Goal: Task Accomplishment & Management: Complete application form

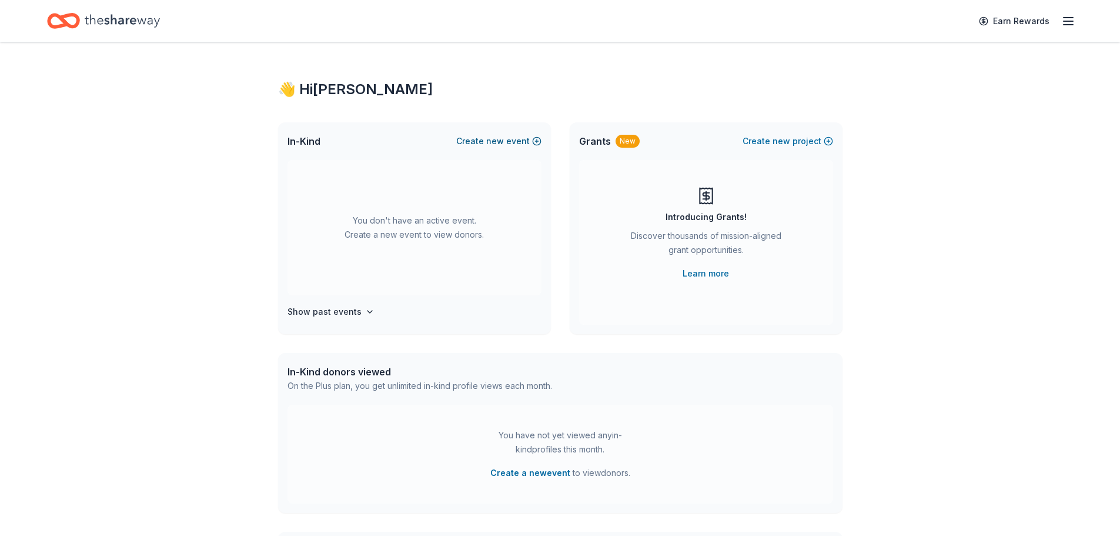
click at [503, 139] on span "new" at bounding box center [495, 141] width 18 height 14
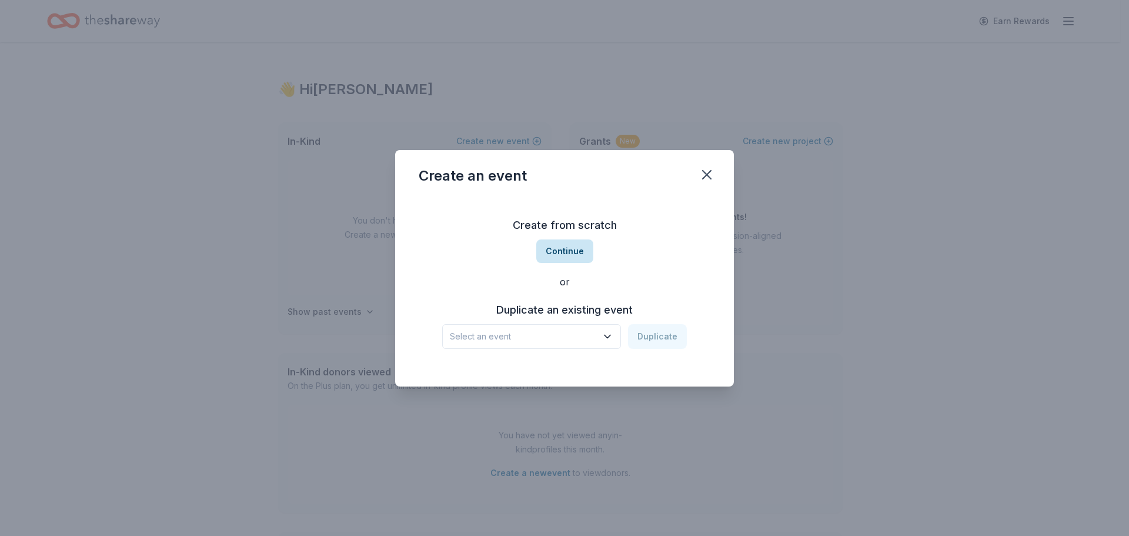
click at [570, 249] on button "Continue" at bounding box center [564, 251] width 57 height 24
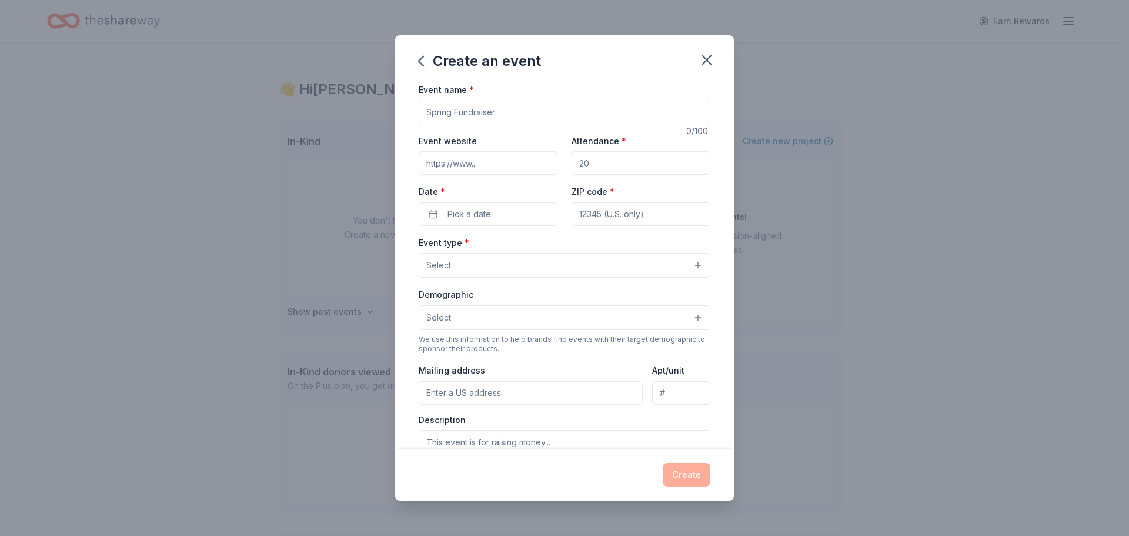
click at [513, 113] on input "Event name *" at bounding box center [565, 113] width 292 height 24
drag, startPoint x: 560, startPoint y: 113, endPoint x: 184, endPoint y: 148, distance: 377.3
click at [184, 148] on div "Create an event Event name * 0 /100 Event website Attendance * Date * Pick a da…" at bounding box center [564, 268] width 1129 height 536
drag, startPoint x: 504, startPoint y: 118, endPoint x: 497, endPoint y: 117, distance: 7.2
click at [497, 117] on input "Event name *" at bounding box center [565, 113] width 292 height 24
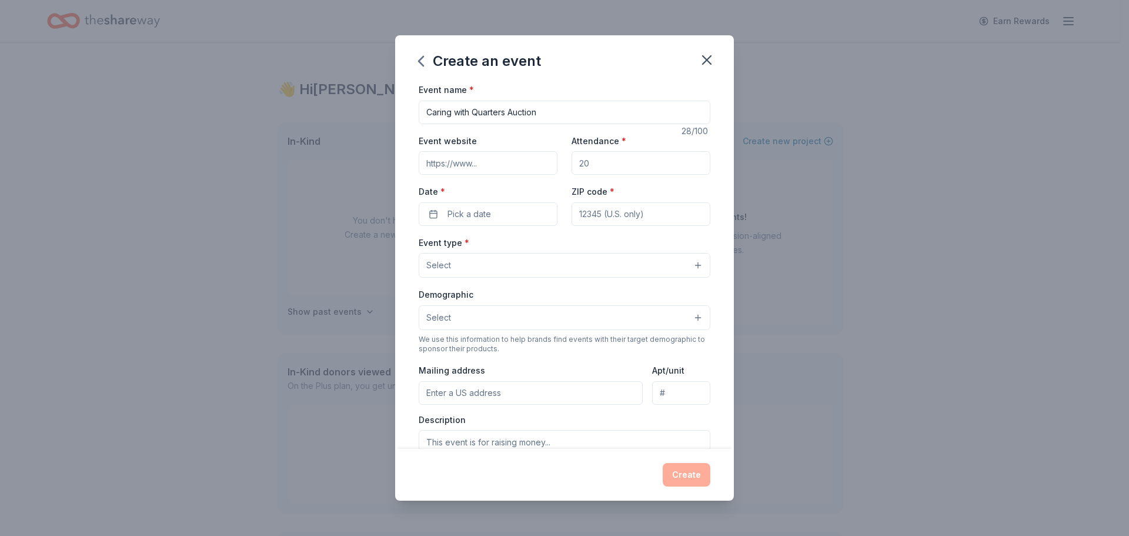
type input "Caring with Quarters Auction"
click at [538, 171] on input "Event website" at bounding box center [488, 163] width 139 height 24
type input "[DOMAIN_NAME]"
drag, startPoint x: 621, startPoint y: 169, endPoint x: 524, endPoint y: 160, distance: 98.1
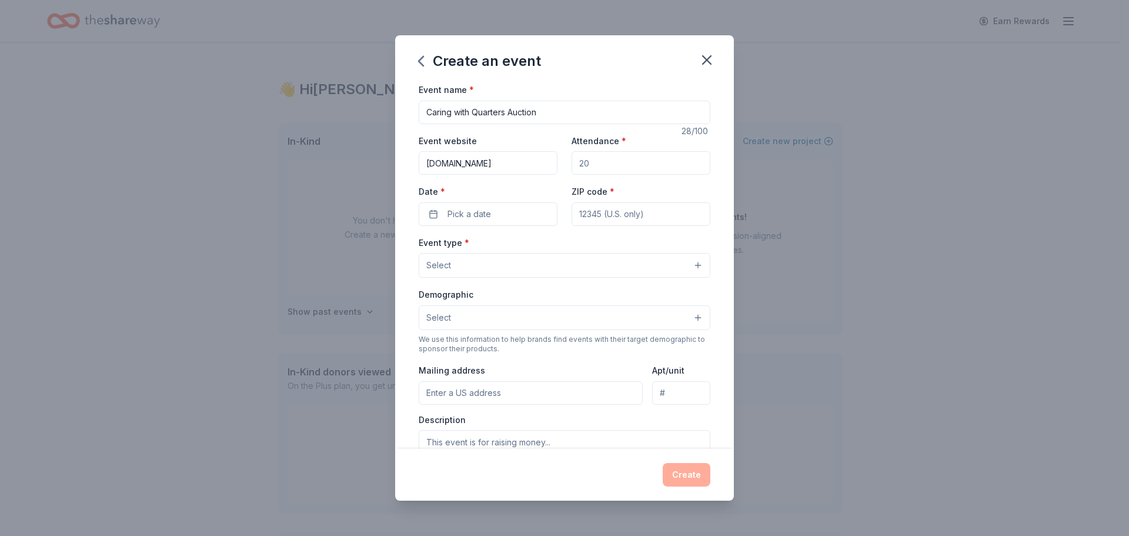
click at [524, 160] on div "Event website [DOMAIN_NAME] Attendance * Date * Pick a date ZIP code *" at bounding box center [565, 179] width 292 height 92
type input "1"
type input "200"
click at [480, 212] on span "Pick a date" at bounding box center [469, 214] width 44 height 14
click at [550, 242] on button "Go to next month" at bounding box center [549, 245] width 16 height 16
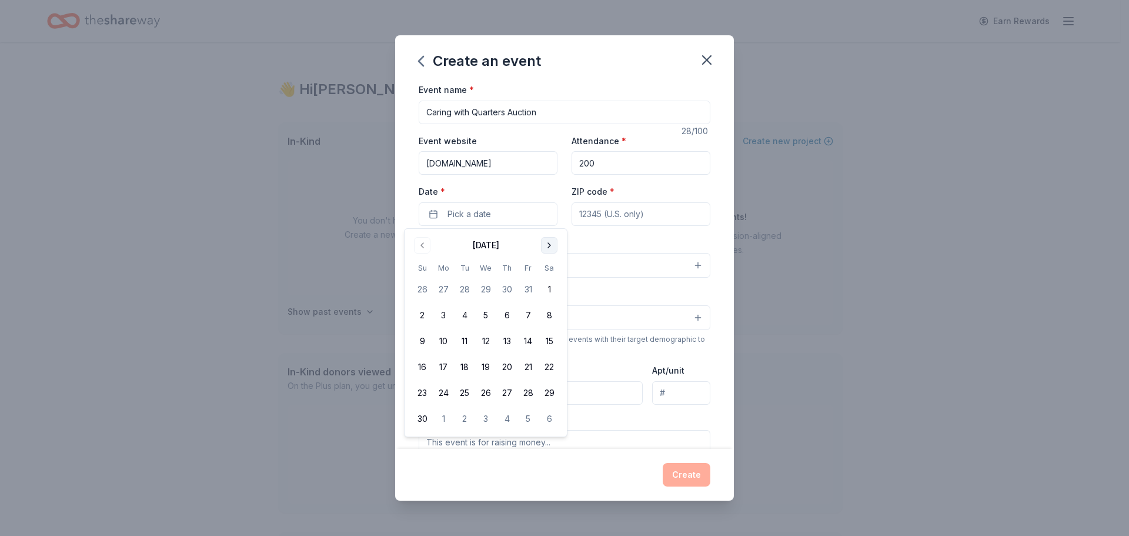
click at [550, 242] on button "Go to next month" at bounding box center [549, 245] width 16 height 16
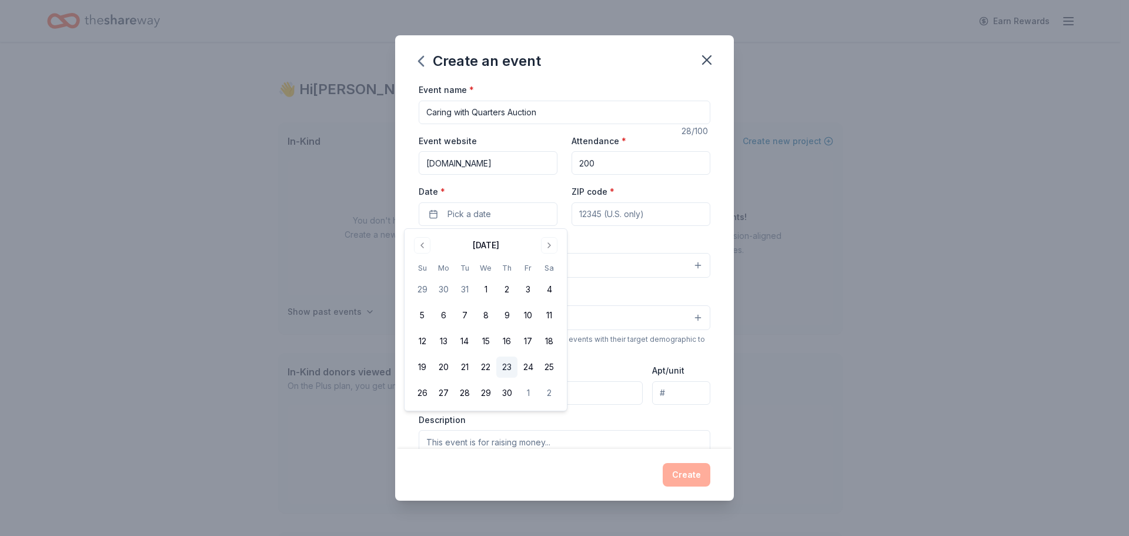
click at [510, 370] on button "23" at bounding box center [506, 366] width 21 height 21
click at [647, 213] on input "ZIP code *" at bounding box center [640, 214] width 139 height 24
type input "43055"
type input "[STREET_ADDRESS][PERSON_NAME][US_STATE]"
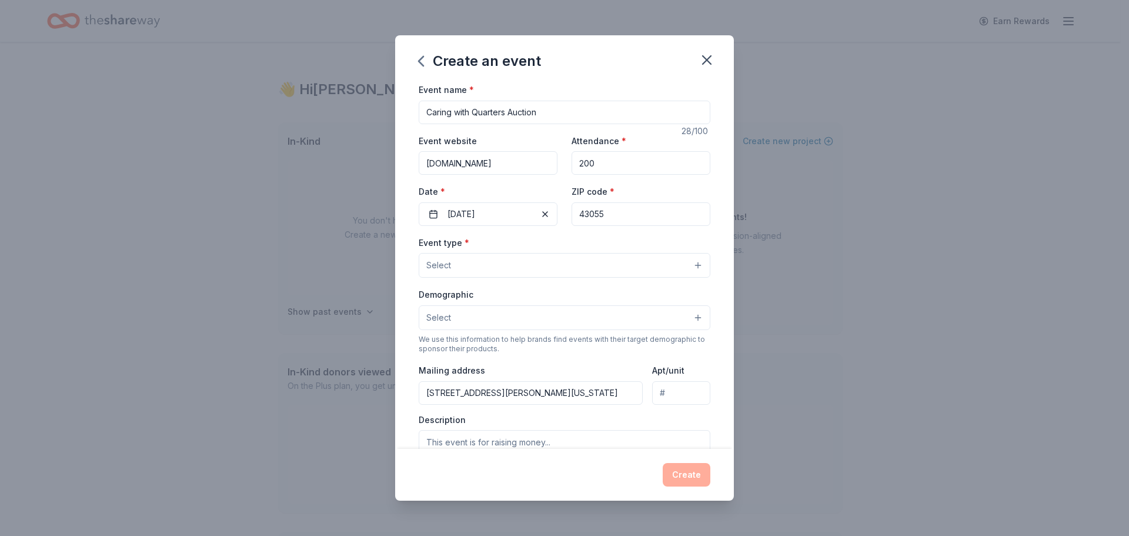
type input "1086 [PERSON_NAME] st"
drag, startPoint x: 596, startPoint y: 391, endPoint x: 192, endPoint y: 404, distance: 404.1
click at [193, 404] on div "Create an event Event name * Caring with Quarters Auction 28 /100 Event website…" at bounding box center [564, 268] width 1129 height 536
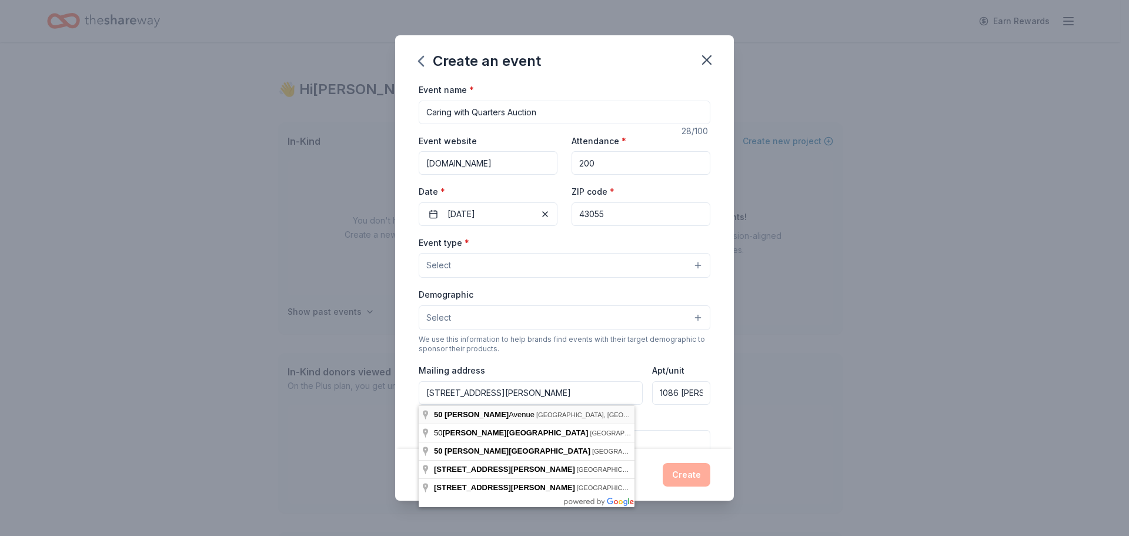
type input "[STREET_ADDRESS][PERSON_NAME]"
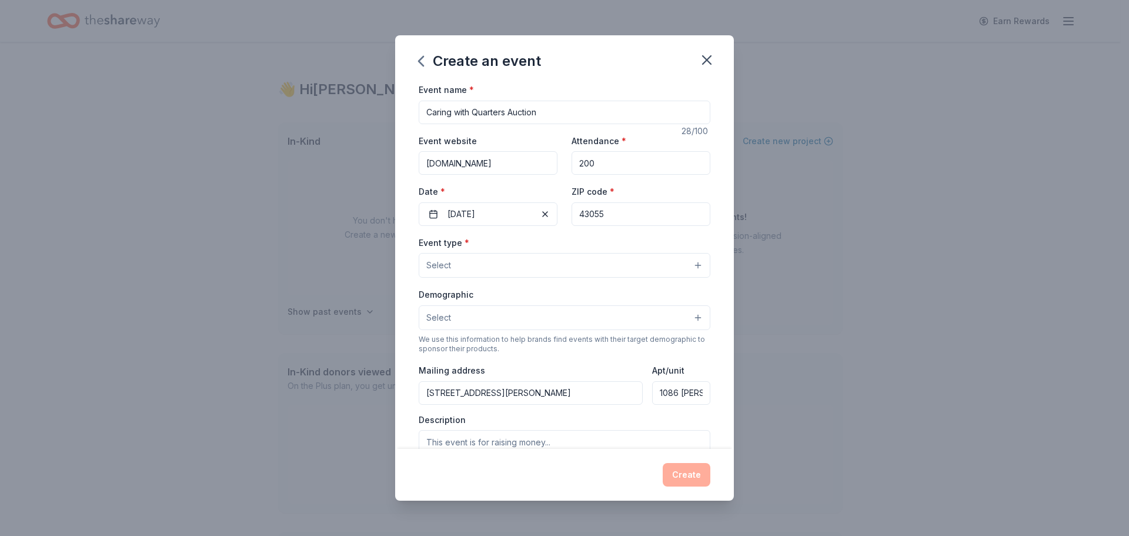
scroll to position [0, 18]
drag, startPoint x: 653, startPoint y: 395, endPoint x: 818, endPoint y: 393, distance: 165.2
click at [818, 393] on div "Create an event Event name * Caring with Quarters Auction 28 /100 Event website…" at bounding box center [564, 268] width 1129 height 536
click at [526, 442] on textarea at bounding box center [565, 456] width 292 height 53
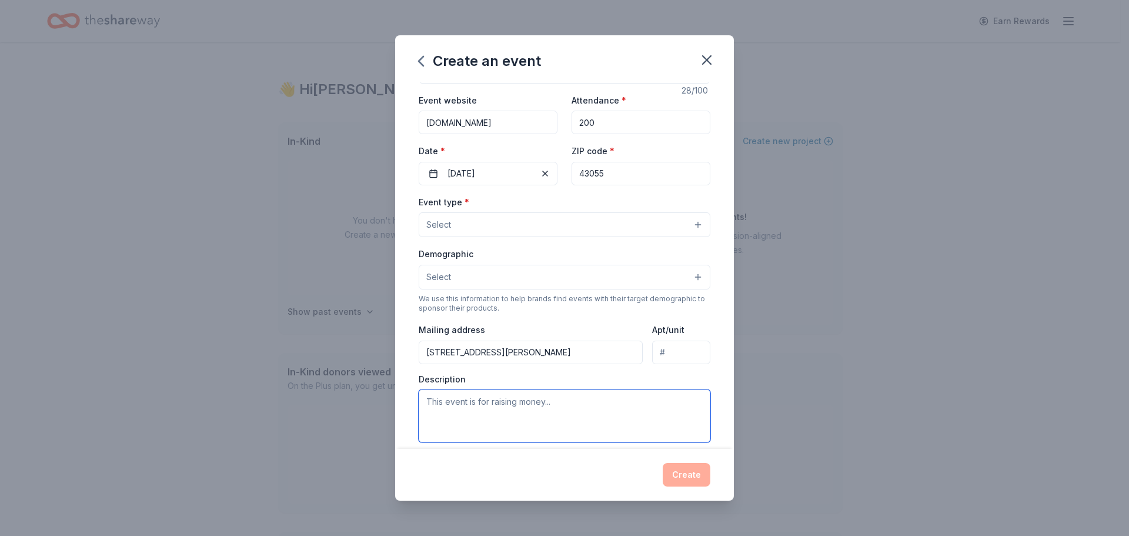
scroll to position [59, 0]
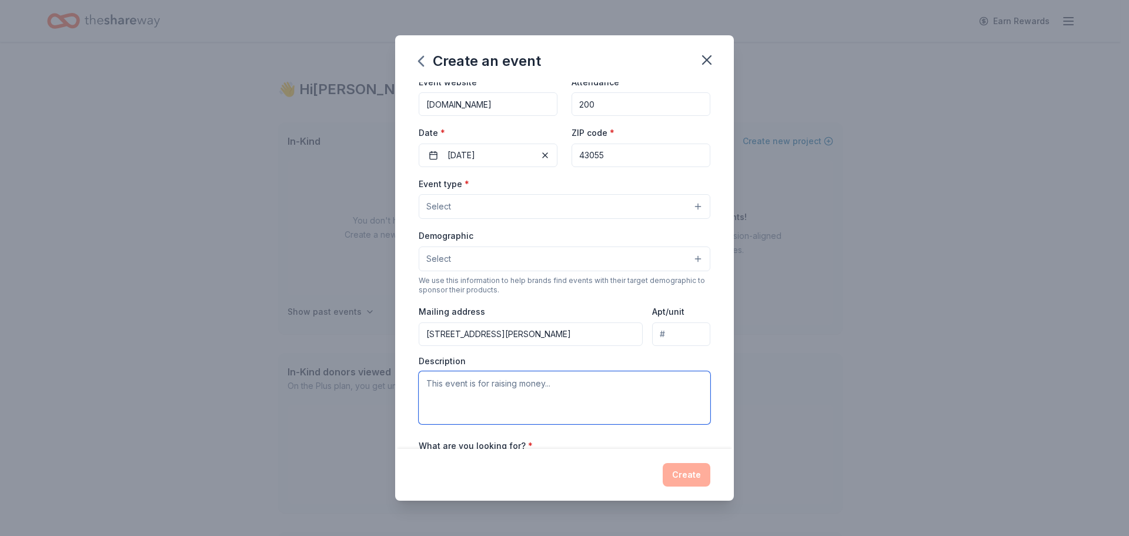
click at [563, 385] on textarea at bounding box center [565, 397] width 292 height 53
paste textarea "We’re gearing up for our Caring with Quarters Quarter Auction — a fun night whe…"
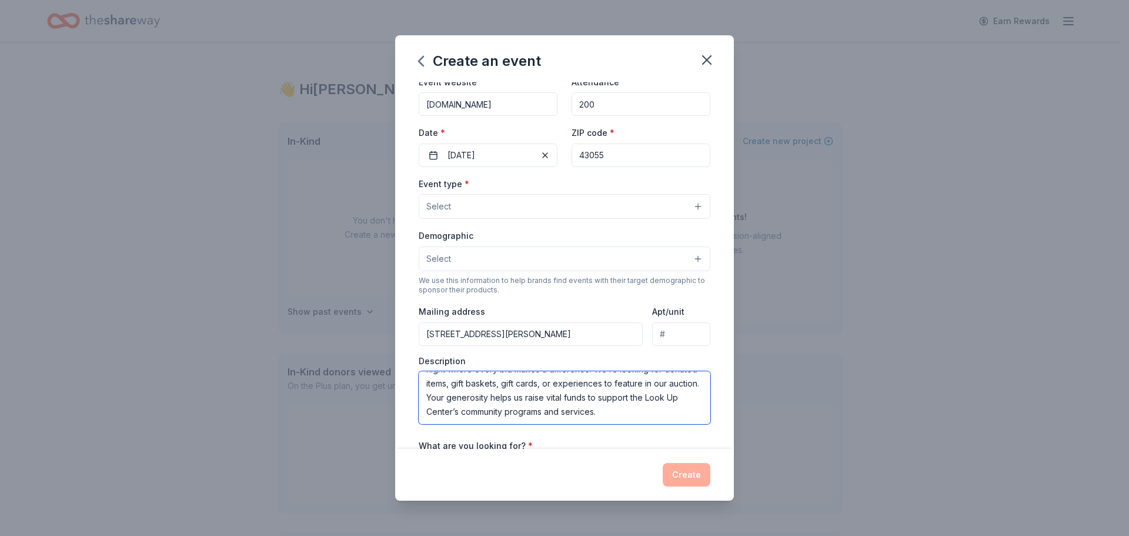
scroll to position [0, 0]
type textarea "We’re gearing up for our Caring with Quarters Quarter Auction — a fun night whe…"
click at [724, 341] on div "Event name * Caring with Quarters Auction 28 /100 Event website [DOMAIN_NAME] A…" at bounding box center [564, 265] width 339 height 366
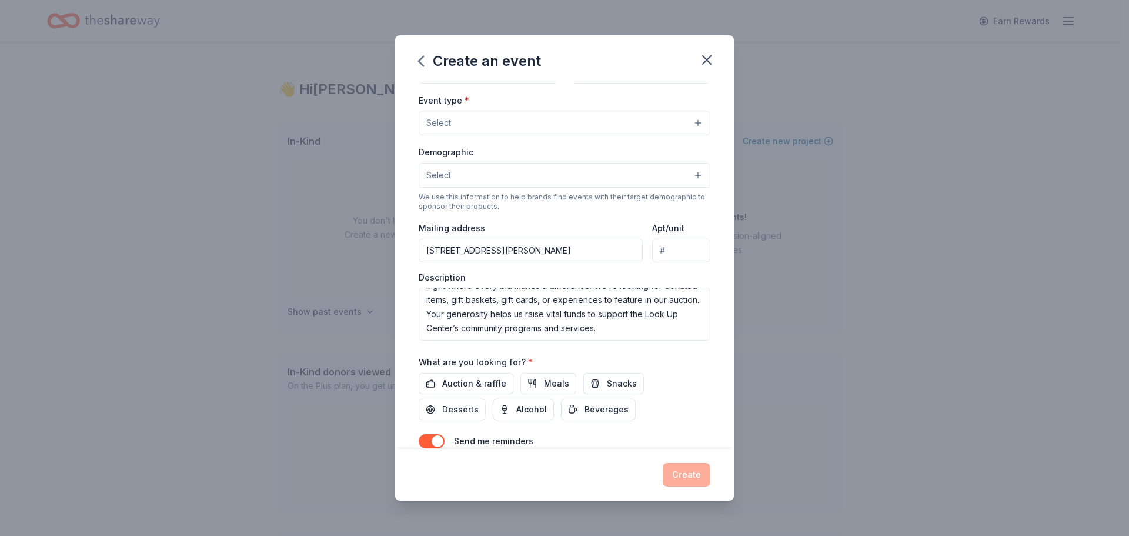
scroll to position [144, 0]
click at [474, 375] on span "Auction & raffle" at bounding box center [474, 382] width 64 height 14
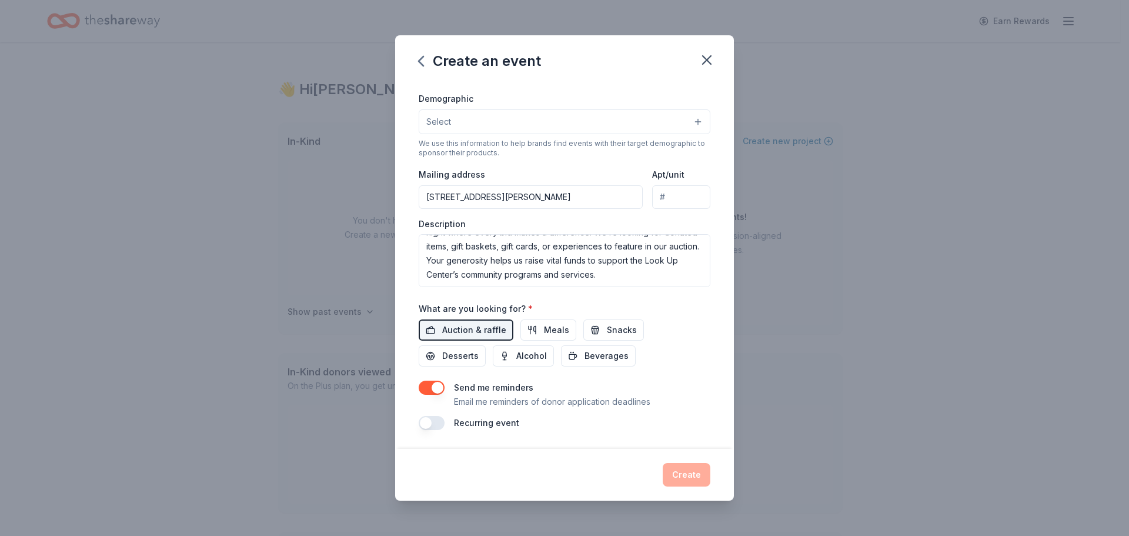
click at [439, 420] on button "button" at bounding box center [432, 423] width 26 height 14
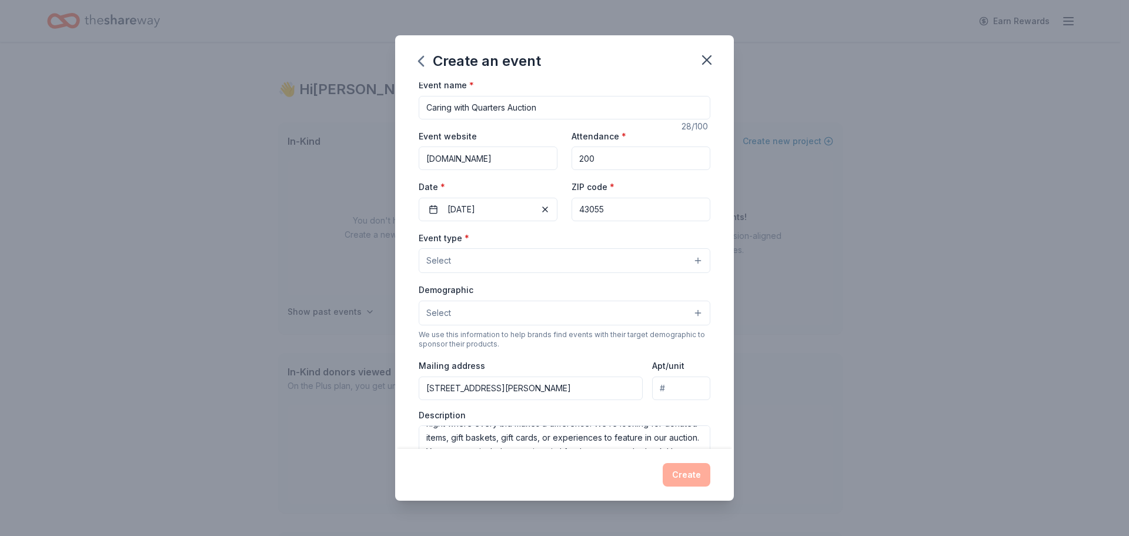
scroll to position [0, 0]
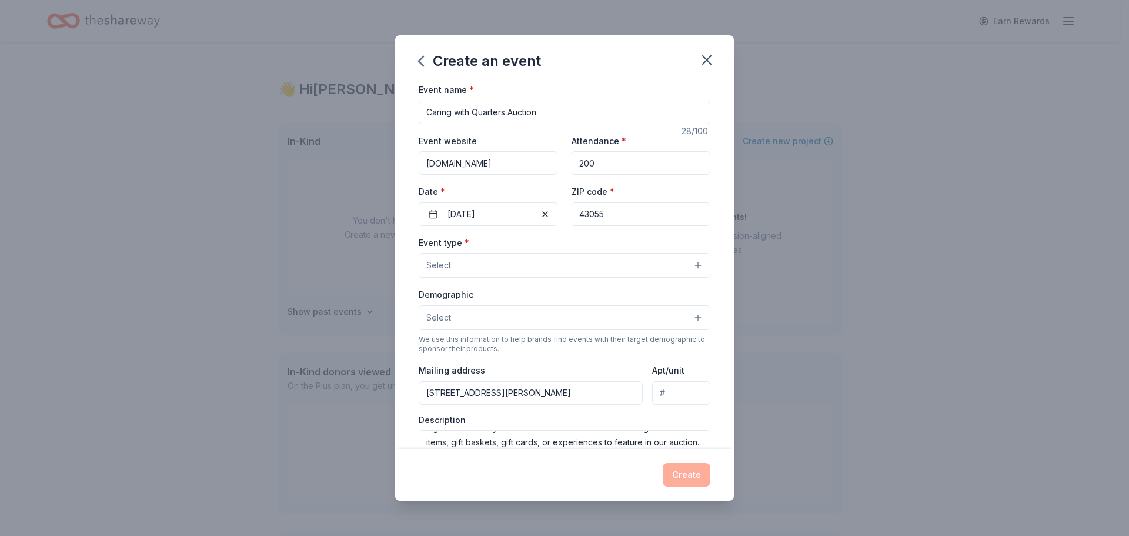
drag, startPoint x: 630, startPoint y: 214, endPoint x: 350, endPoint y: 236, distance: 280.7
click at [350, 236] on div "Create an event Event name * Caring with Quarters Auction 28 /100 Event website…" at bounding box center [564, 268] width 1129 height 536
type input "43055"
click at [680, 181] on div "Event website [DOMAIN_NAME] Attendance * 200 Date * [DATE] ZIP code * 43055" at bounding box center [565, 179] width 292 height 92
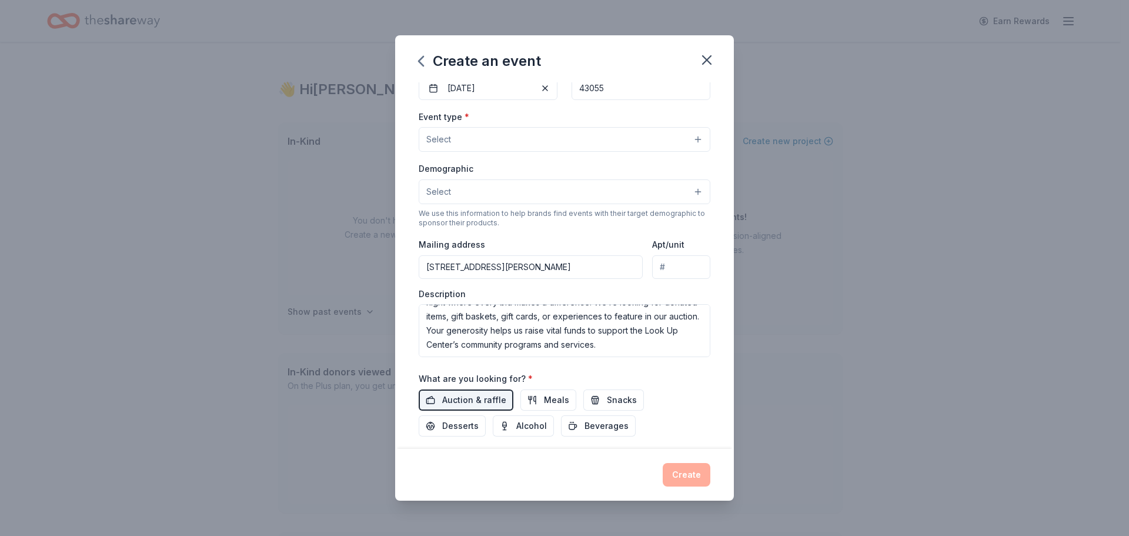
scroll to position [238, 0]
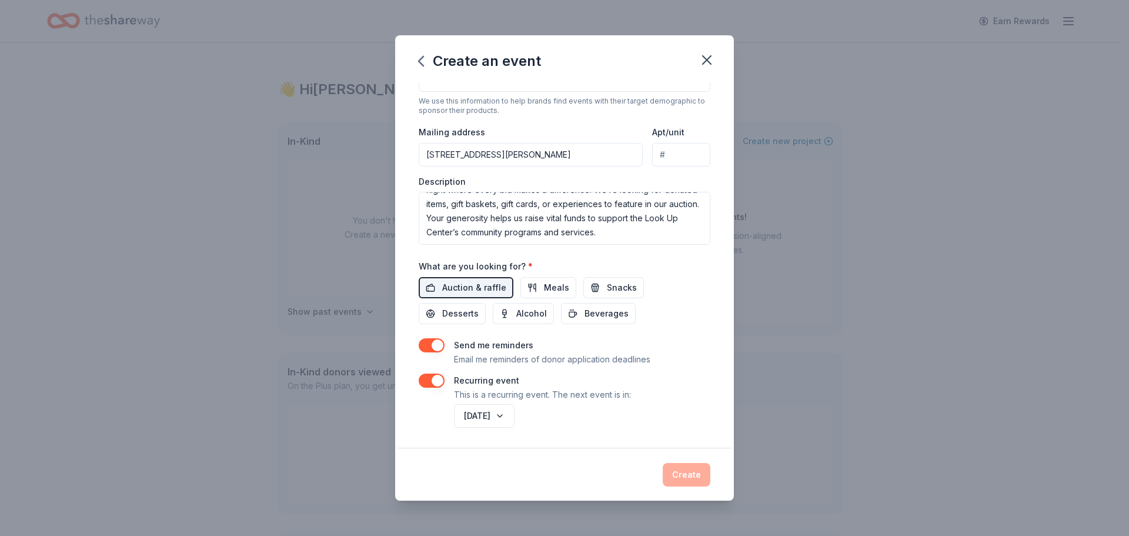
click at [677, 444] on div "Event name * Caring with Quarters Auction 28 /100 Event website [DOMAIN_NAME] A…" at bounding box center [564, 265] width 339 height 366
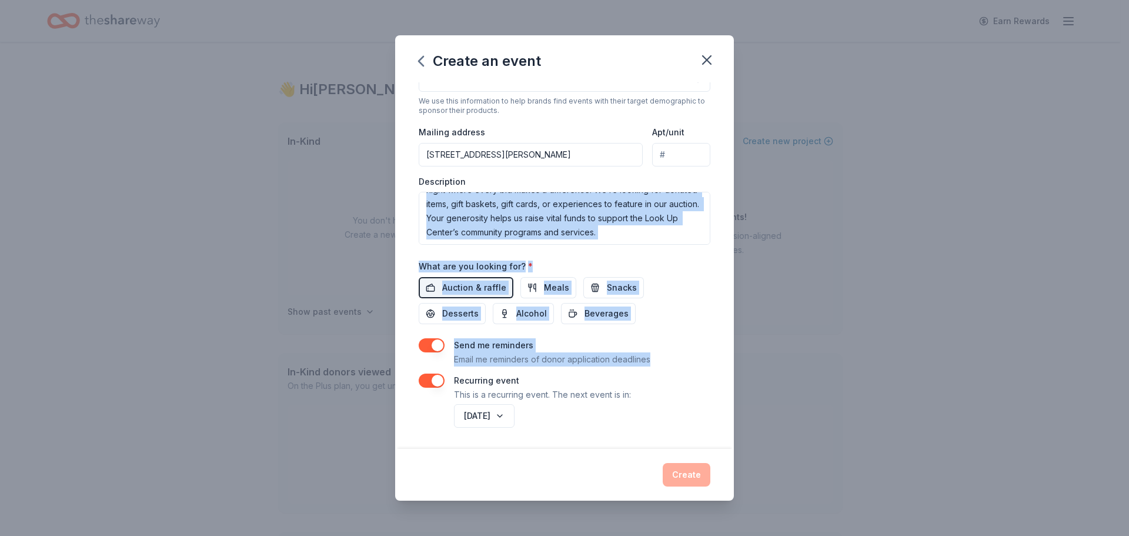
drag, startPoint x: 723, startPoint y: 353, endPoint x: 718, endPoint y: 223, distance: 130.0
click at [718, 223] on div "Event name * Caring with Quarters Auction 28 /100 Event website [DOMAIN_NAME] A…" at bounding box center [564, 265] width 339 height 366
click at [736, 288] on div "Create an event Event name * Caring with Quarters Auction 28 /100 Event website…" at bounding box center [564, 268] width 1129 height 536
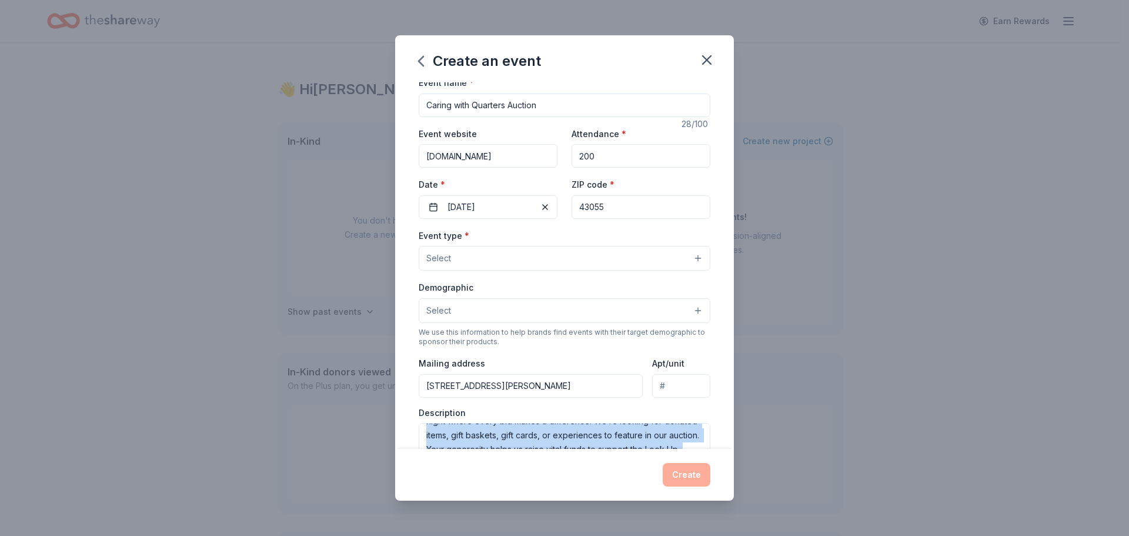
scroll to position [0, 0]
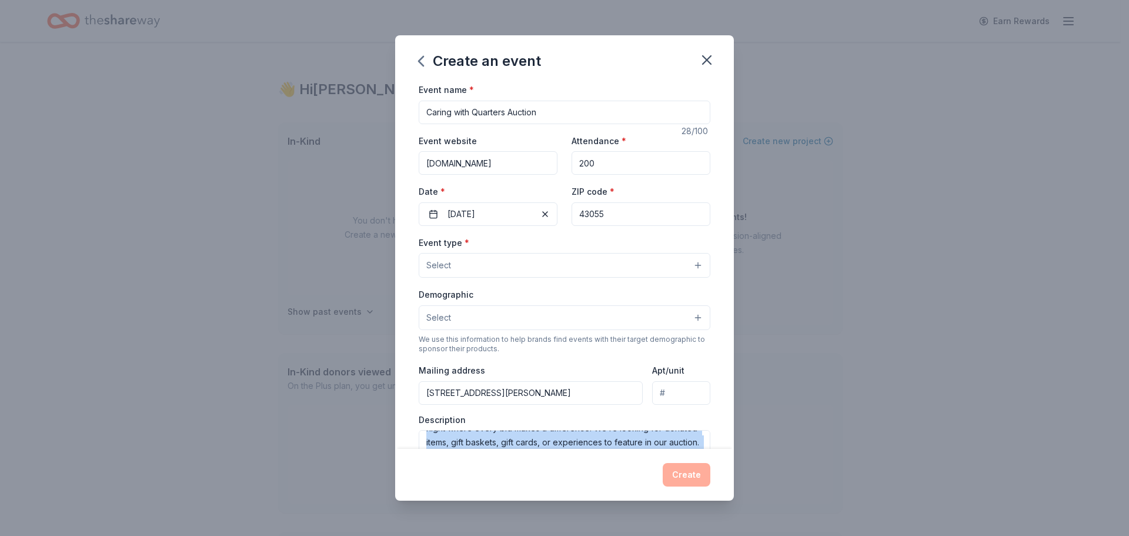
click at [612, 275] on button "Select" at bounding box center [565, 265] width 292 height 25
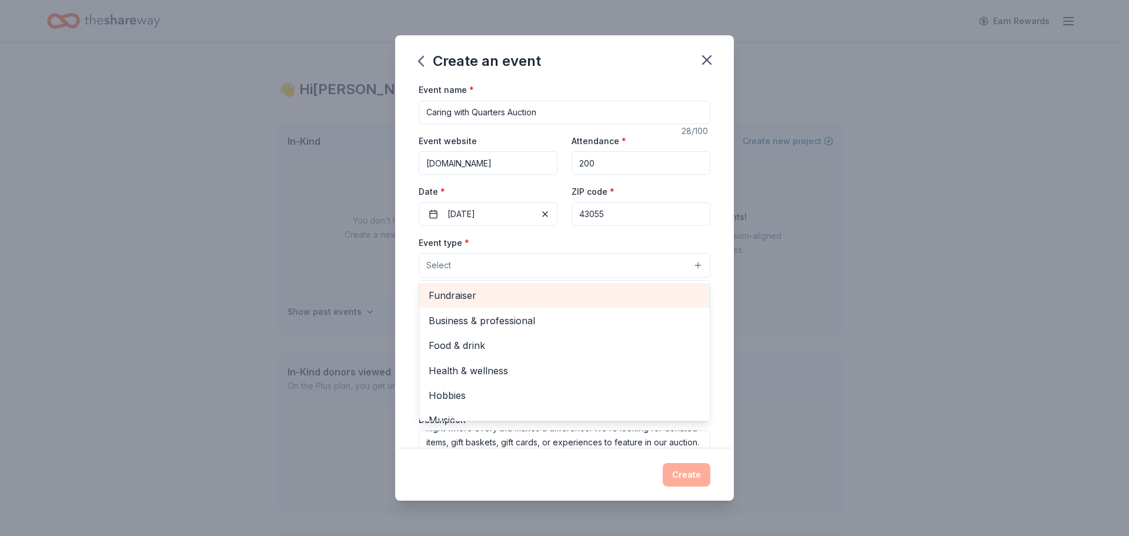
click at [515, 295] on span "Fundraiser" at bounding box center [565, 295] width 272 height 15
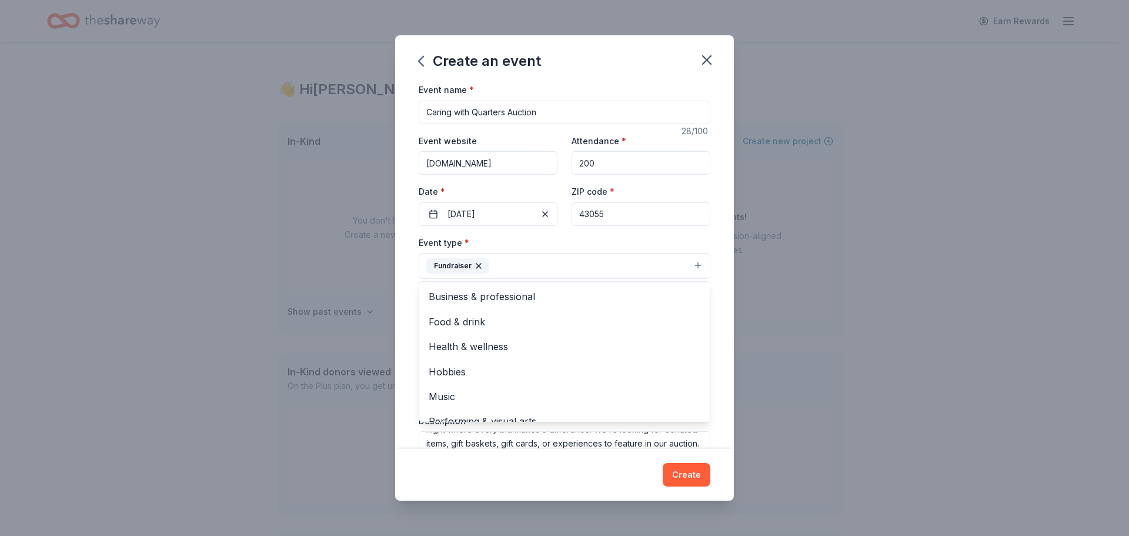
click at [840, 259] on div "Create an event Event name * Caring with Quarters Auction 28 /100 Event website…" at bounding box center [564, 268] width 1129 height 536
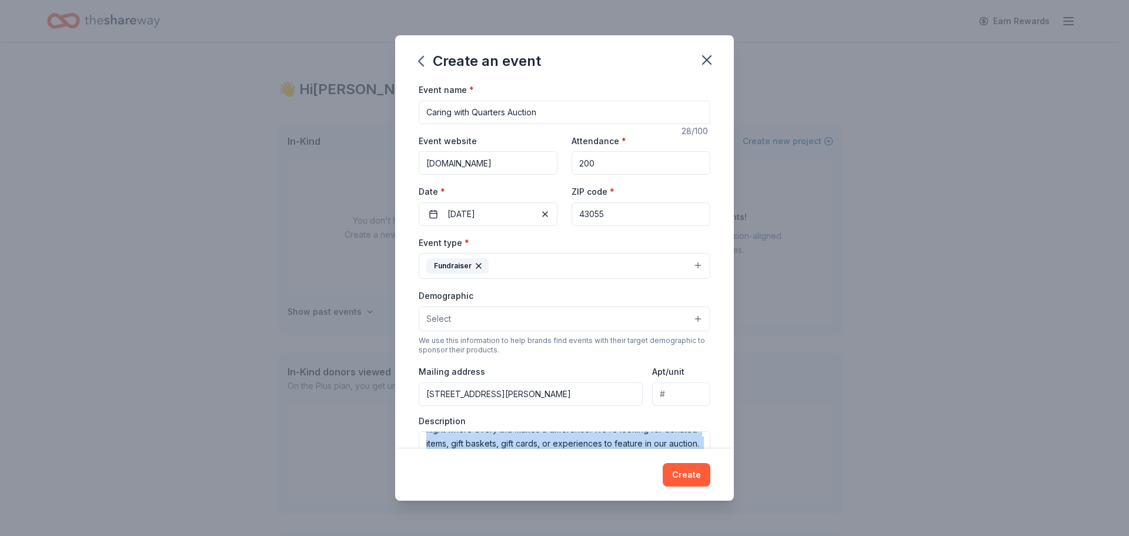
click at [626, 323] on button "Select" at bounding box center [565, 318] width 292 height 25
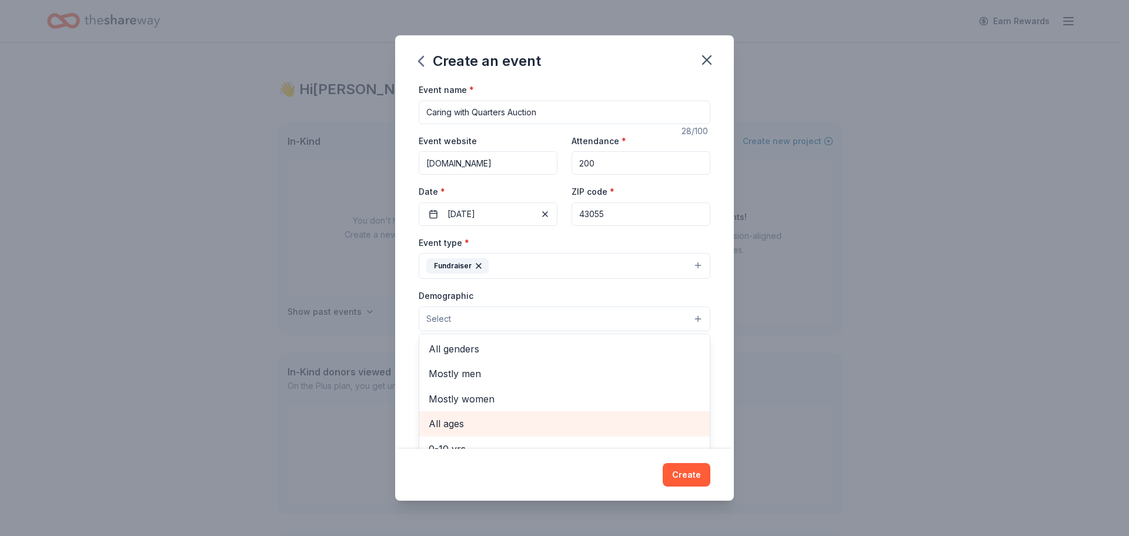
click at [492, 417] on span "All ages" at bounding box center [565, 423] width 272 height 15
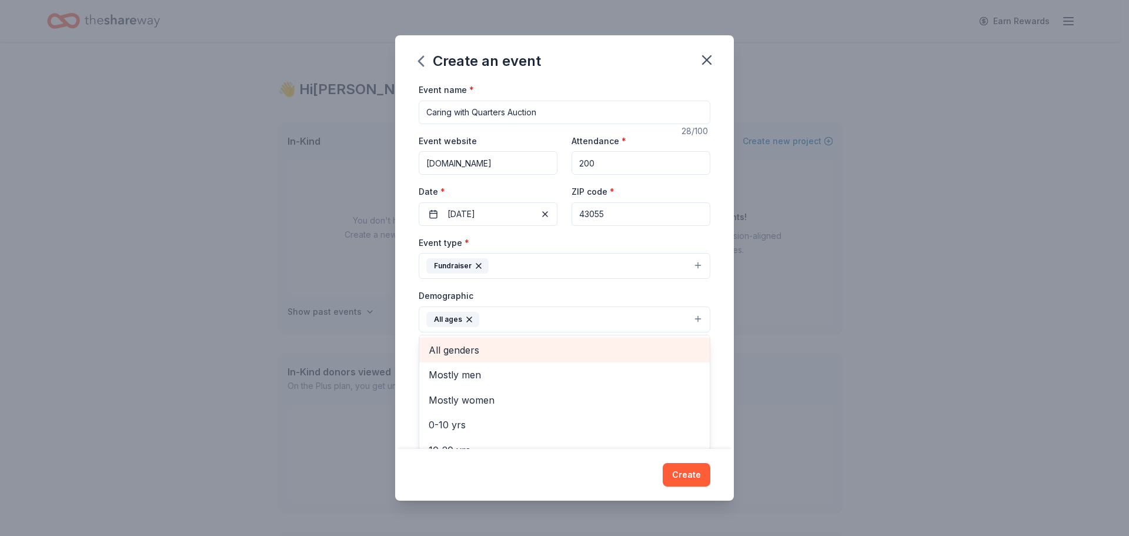
click at [507, 348] on span "All genders" at bounding box center [565, 349] width 272 height 15
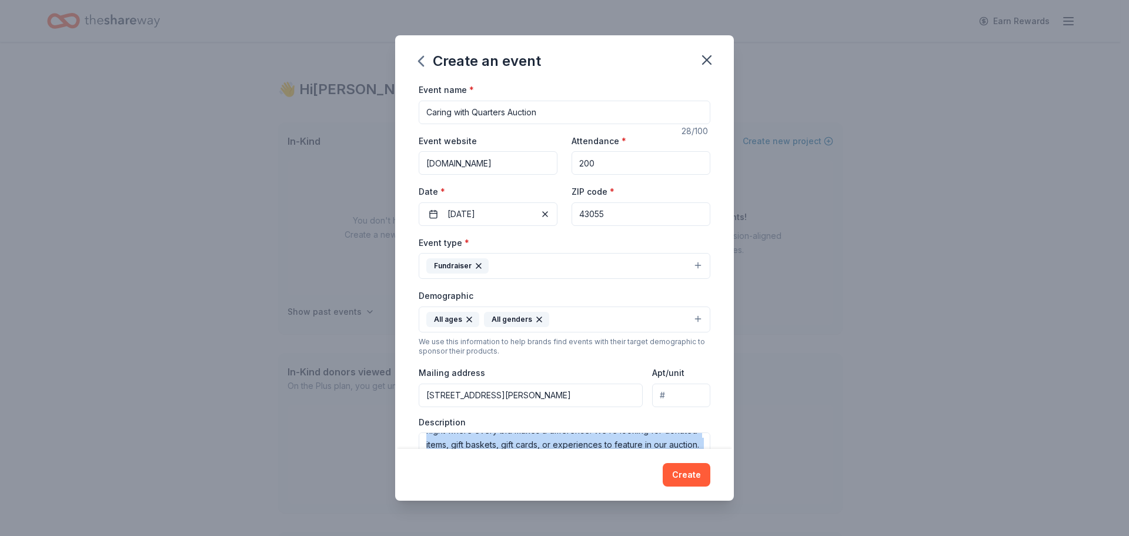
click at [467, 317] on icon "button" at bounding box center [468, 319] width 9 height 9
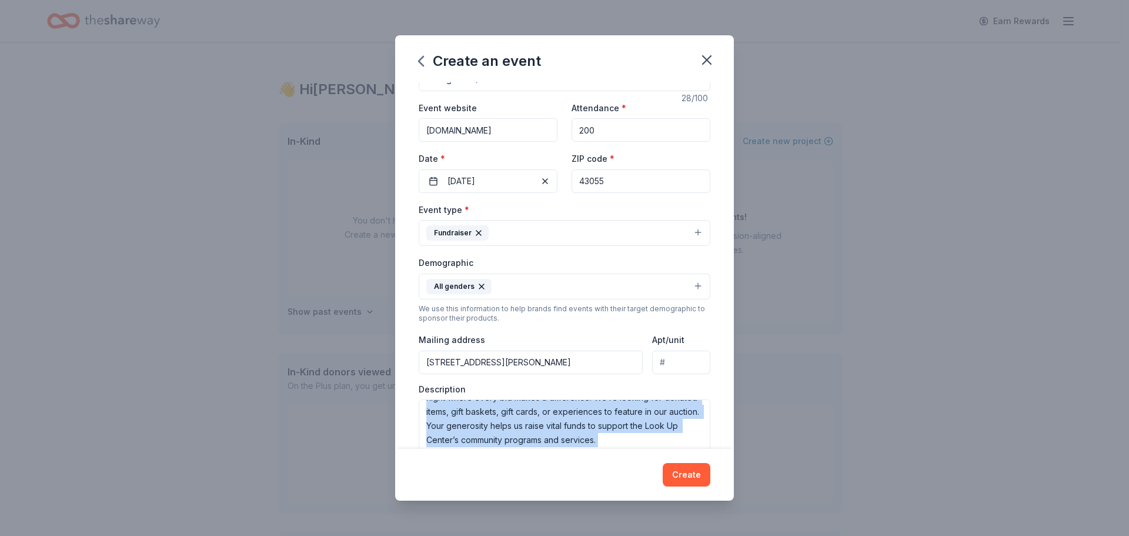
scroll to position [59, 0]
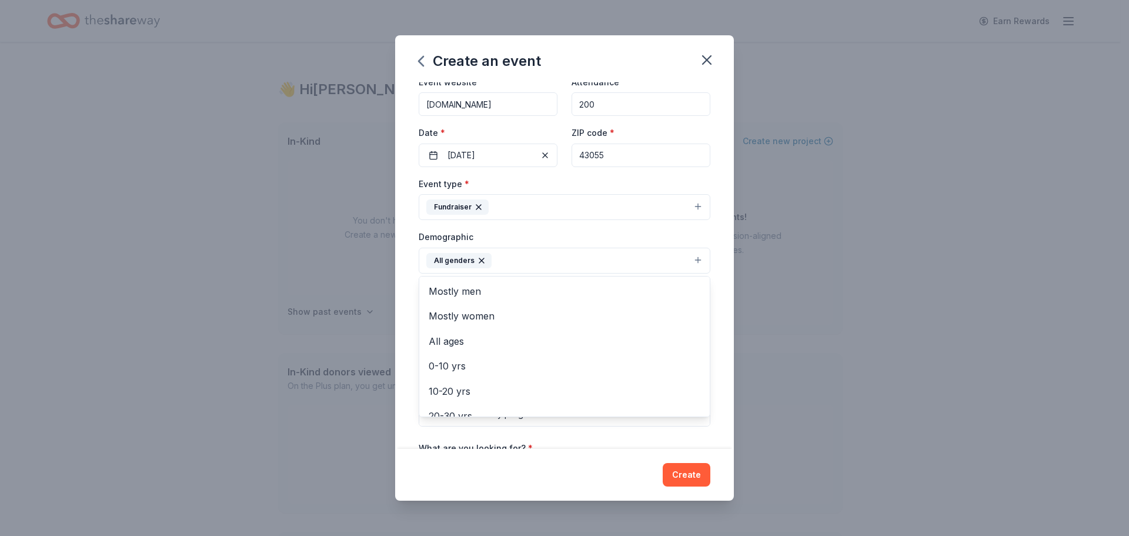
click at [532, 259] on button "All genders" at bounding box center [565, 261] width 292 height 26
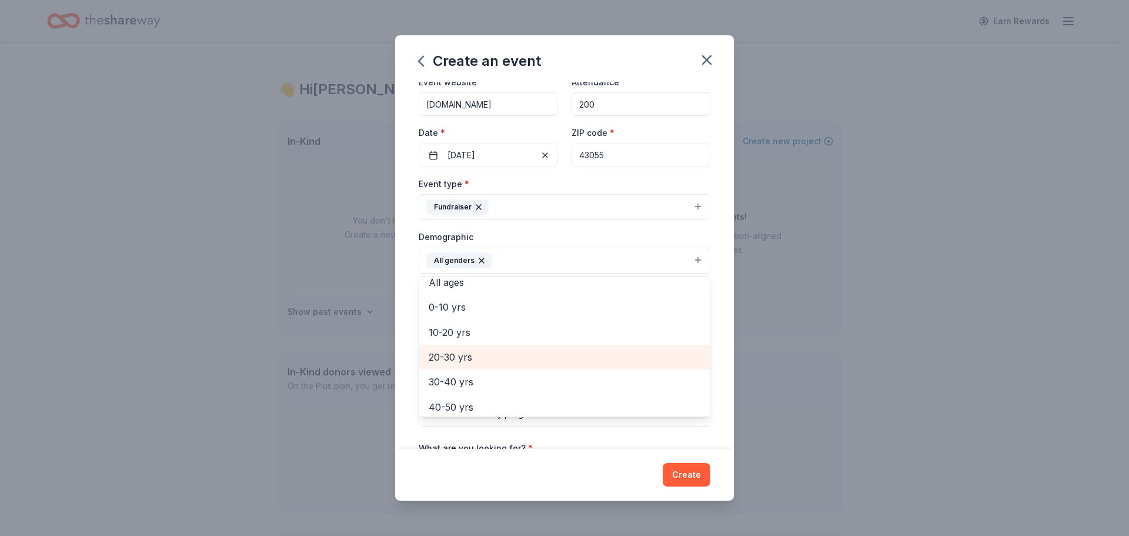
click at [476, 358] on span "20-30 yrs" at bounding box center [565, 356] width 272 height 15
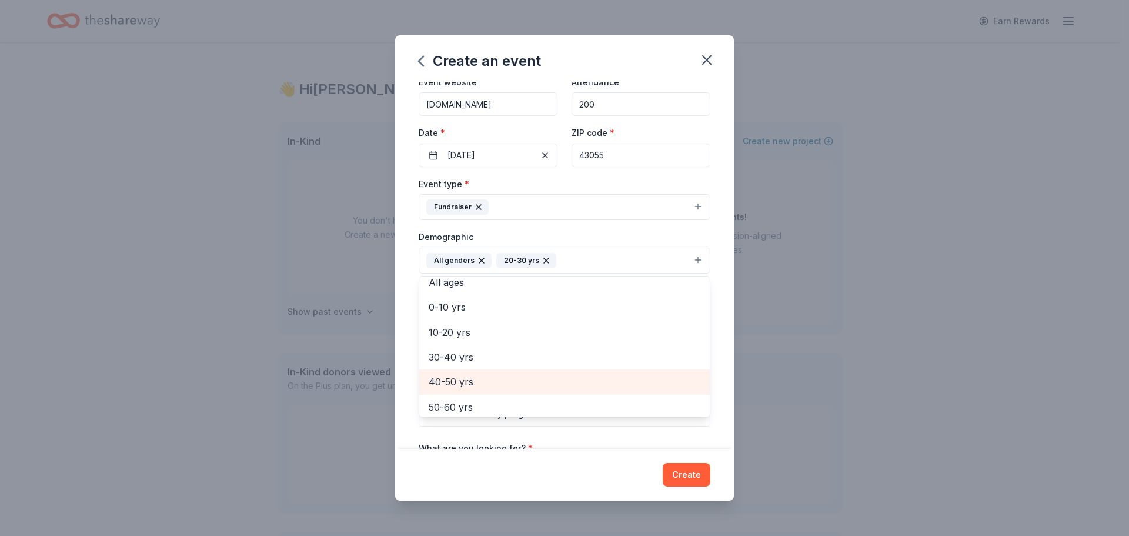
click at [474, 375] on span "40-50 yrs" at bounding box center [565, 381] width 272 height 15
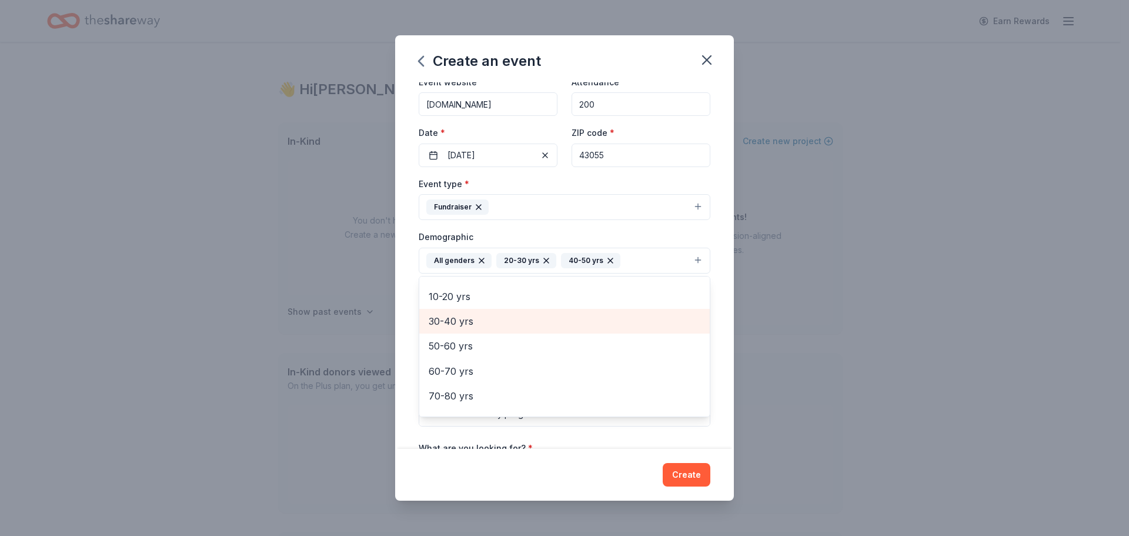
scroll to position [114, 0]
click at [481, 327] on span "50-60 yrs" at bounding box center [565, 326] width 272 height 15
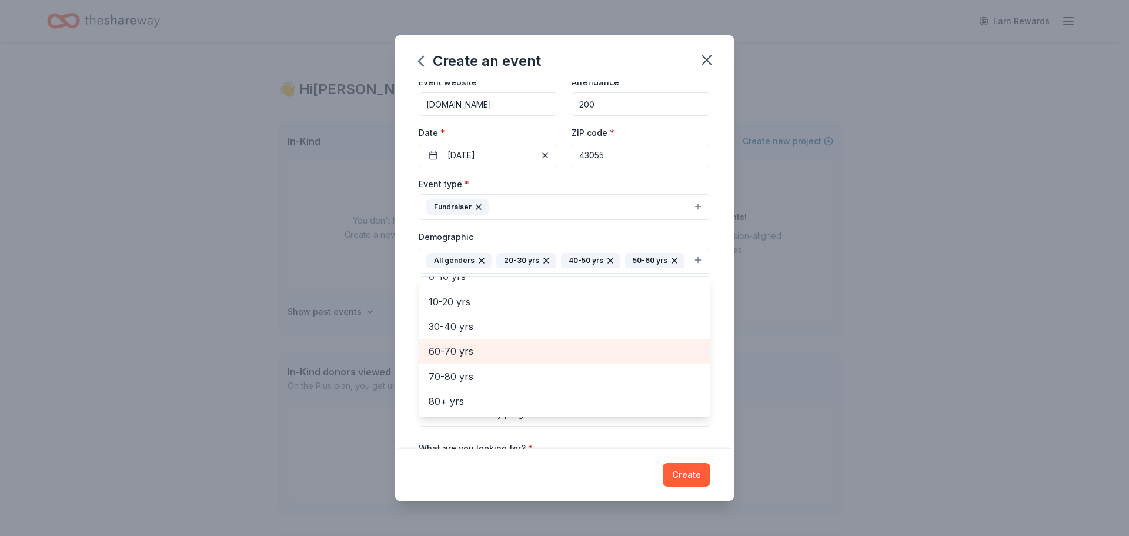
click at [480, 359] on span "60-70 yrs" at bounding box center [565, 350] width 272 height 15
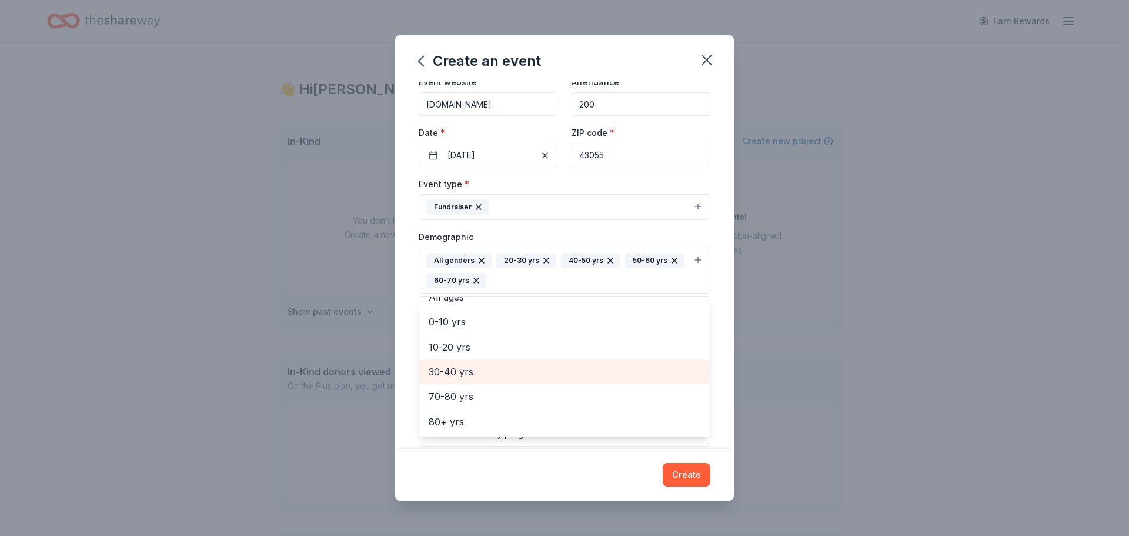
scroll to position [64, 0]
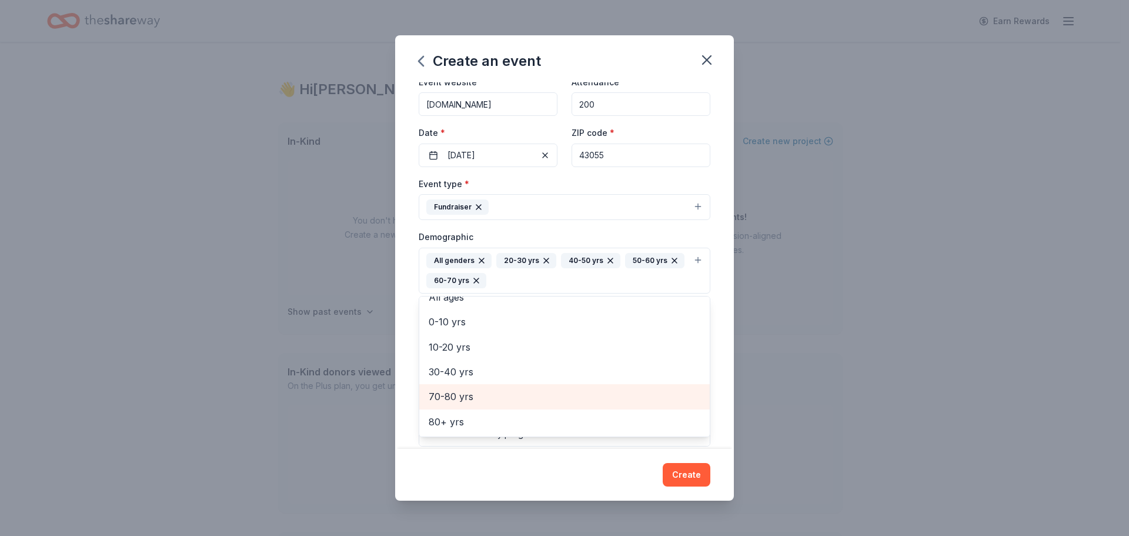
click at [479, 393] on span "70-80 yrs" at bounding box center [565, 396] width 272 height 15
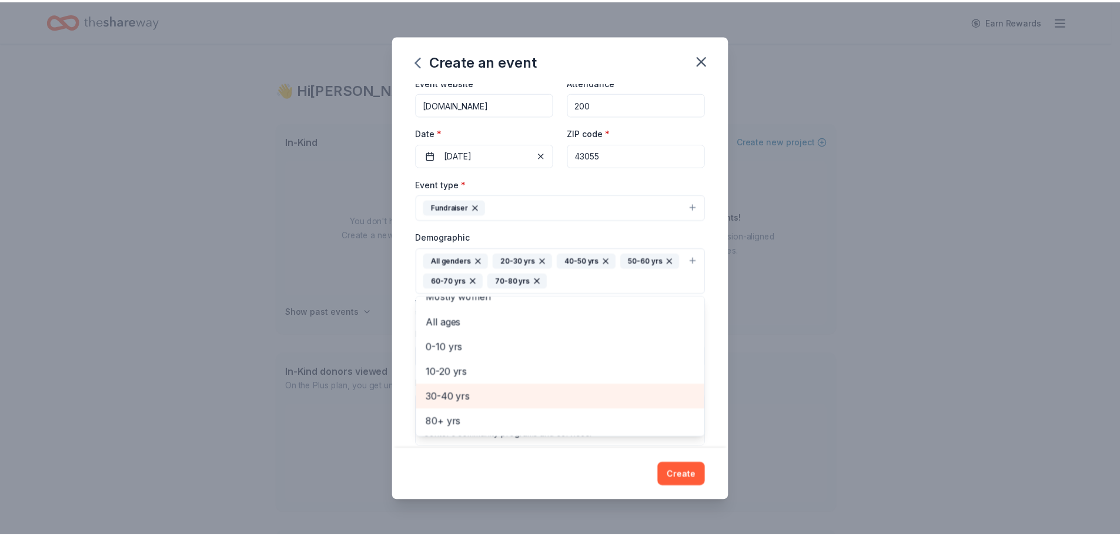
scroll to position [39, 0]
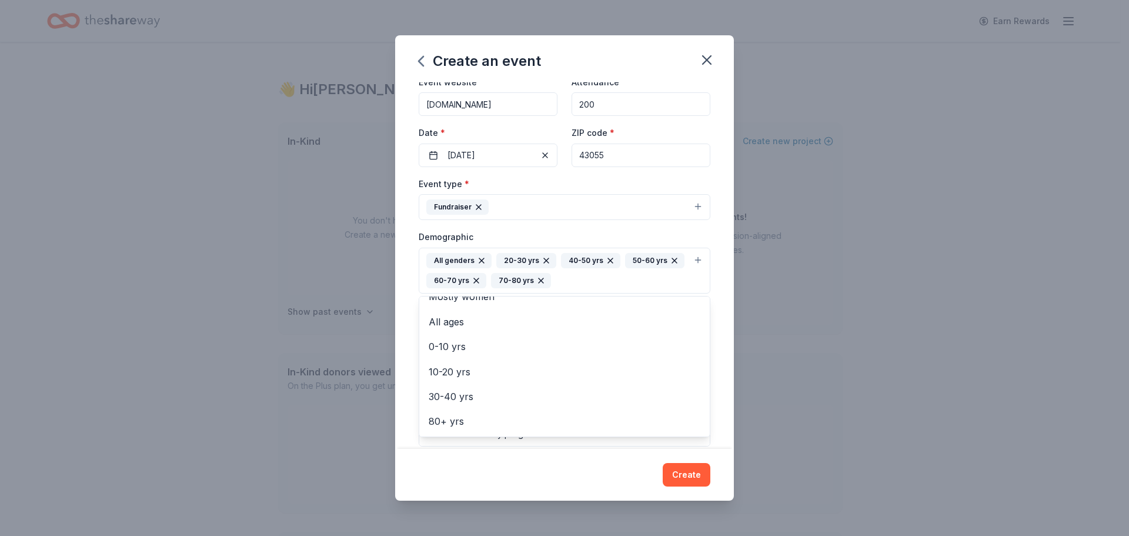
click at [700, 472] on div "Create an event Event name * Caring with Quarters Auction 28 /100 Event website…" at bounding box center [564, 267] width 339 height 465
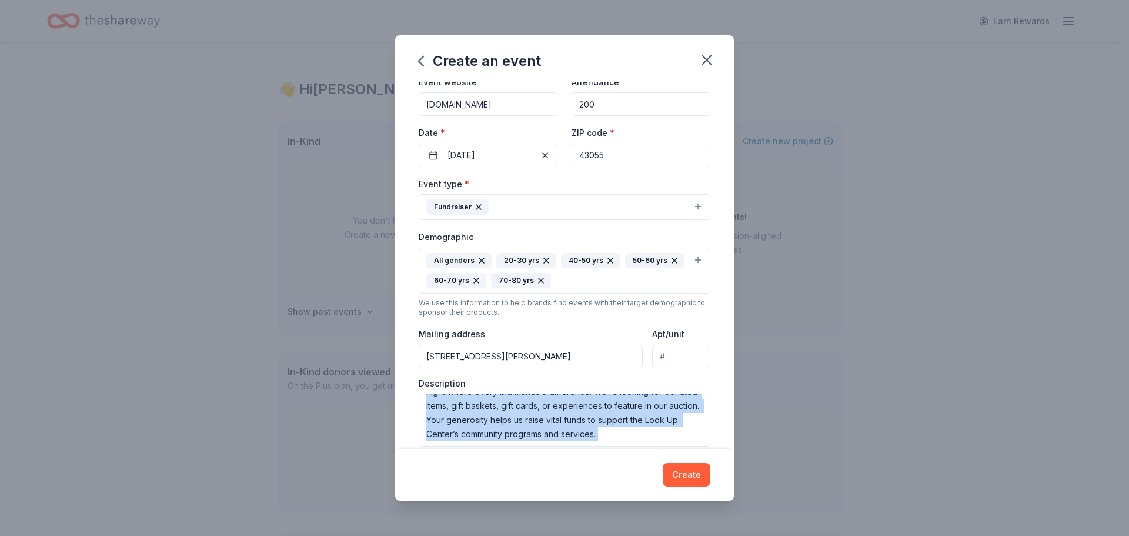
click at [700, 472] on button "Create" at bounding box center [687, 475] width 48 height 24
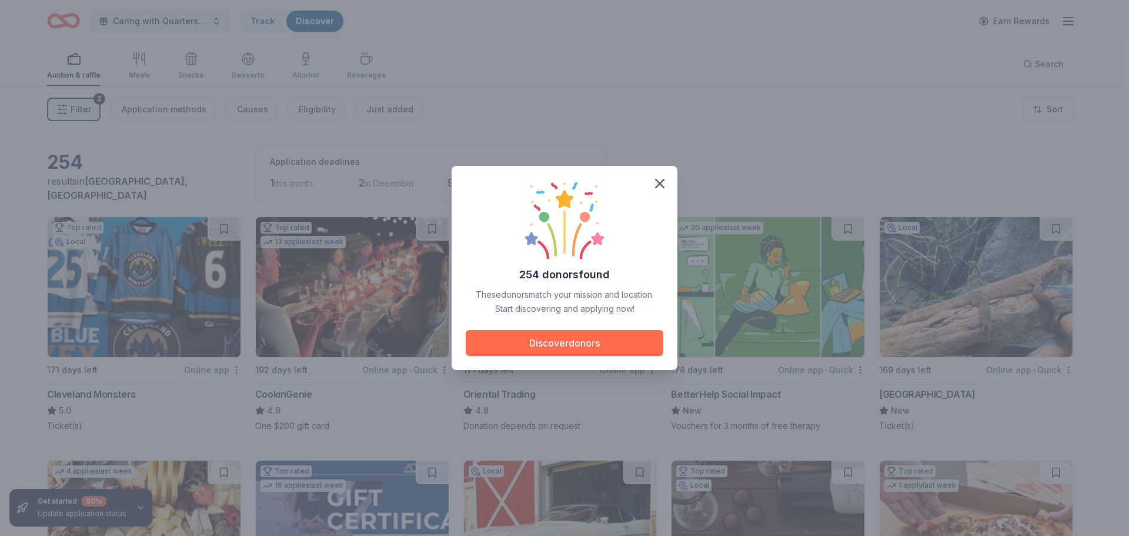
click at [610, 339] on button "Discover donors" at bounding box center [565, 343] width 198 height 26
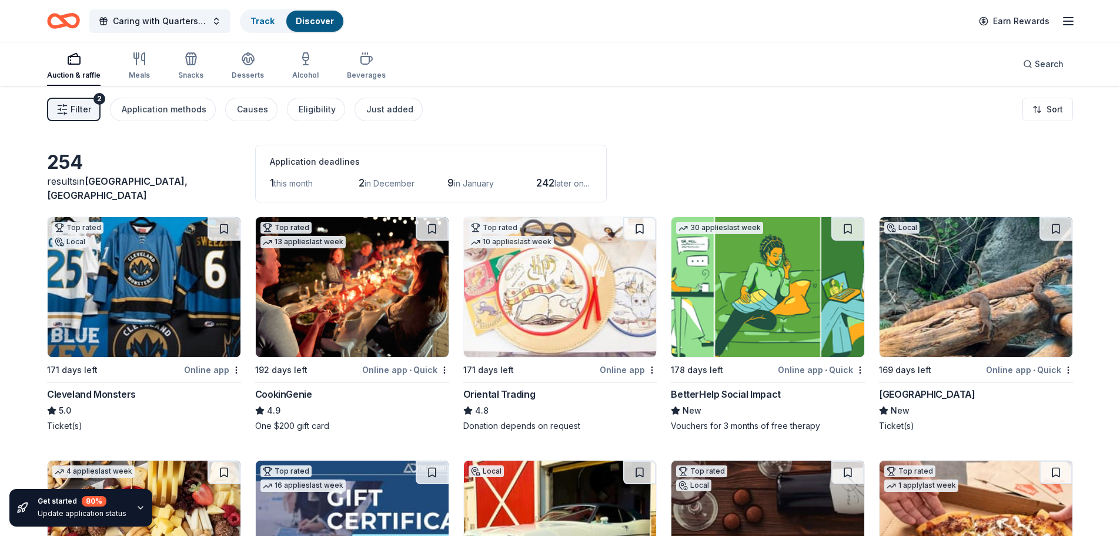
click at [210, 369] on div "Online app" at bounding box center [212, 369] width 57 height 15
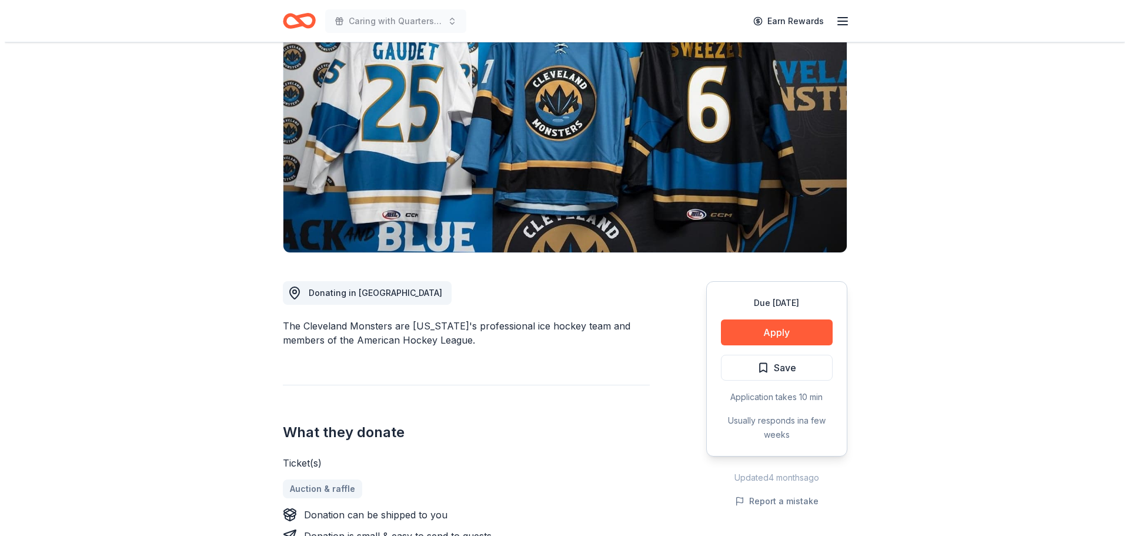
scroll to position [118, 0]
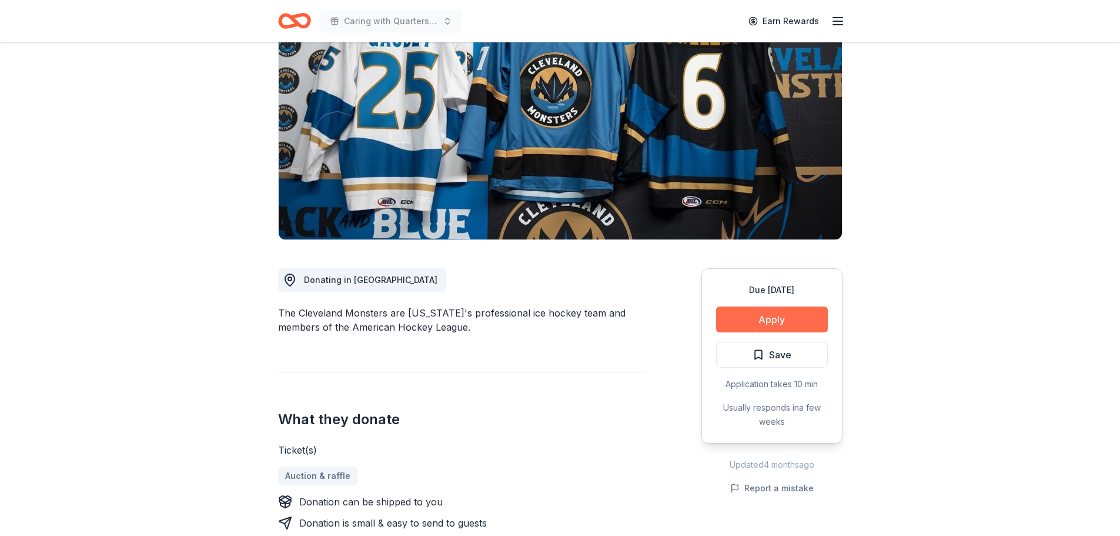
click at [771, 315] on button "Apply" at bounding box center [772, 319] width 112 height 26
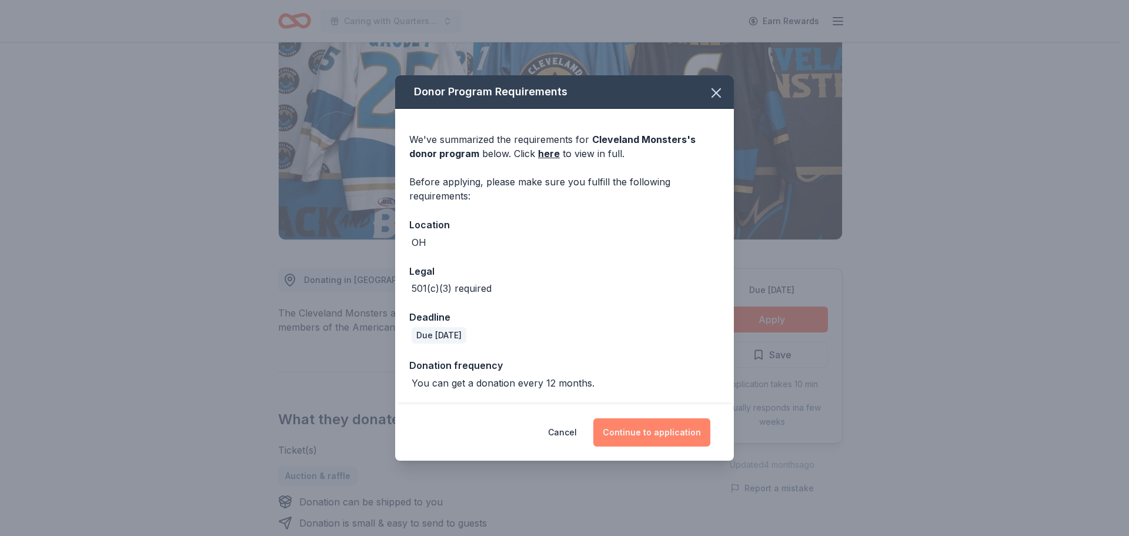
click at [654, 430] on button "Continue to application" at bounding box center [651, 432] width 117 height 28
